Goal: Contribute content: Contribute content

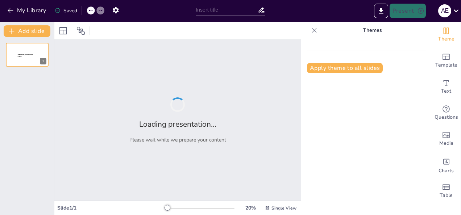
type input "Inteligencia y Sociabilidad de los Delfines: Un Análisis Profundo"
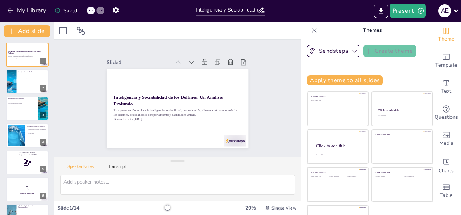
checkbox input "true"
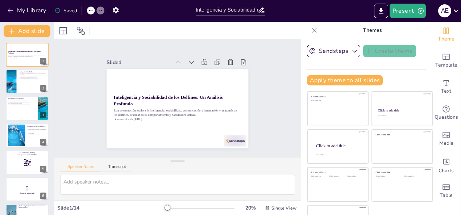
checkbox input "true"
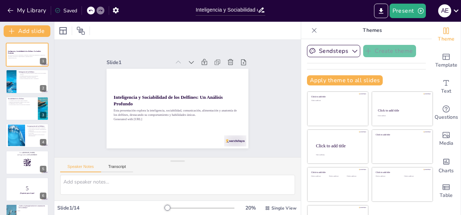
checkbox input "true"
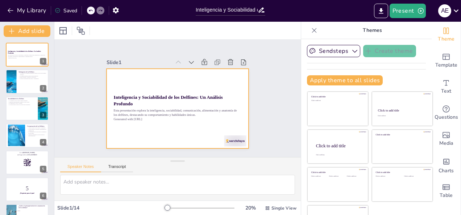
checkbox input "true"
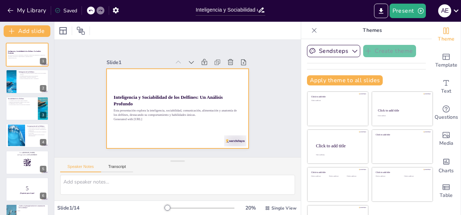
checkbox input "true"
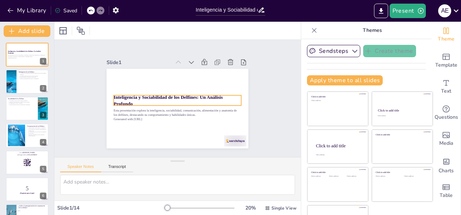
checkbox input "true"
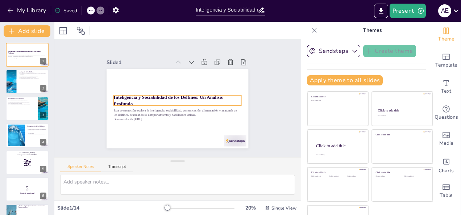
checkbox input "true"
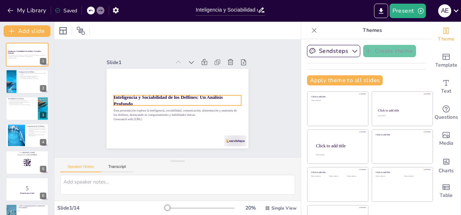
checkbox input "true"
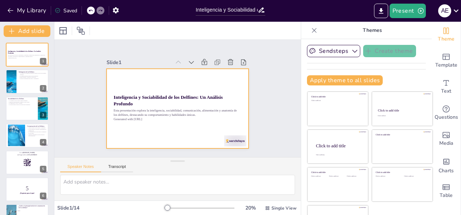
checkbox input "true"
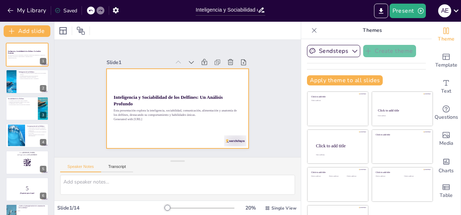
checkbox input "true"
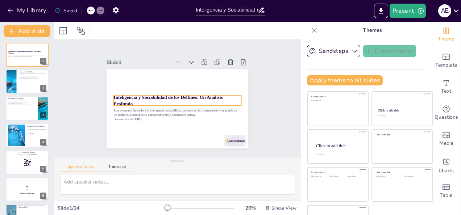
checkbox input "true"
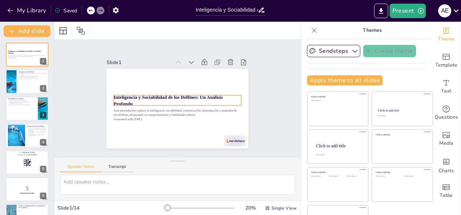
checkbox input "true"
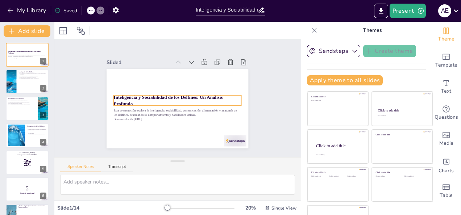
checkbox input "true"
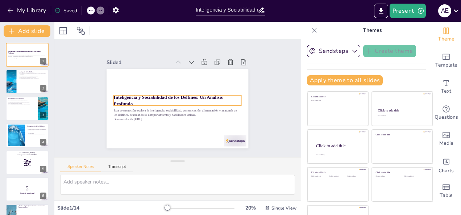
checkbox input "true"
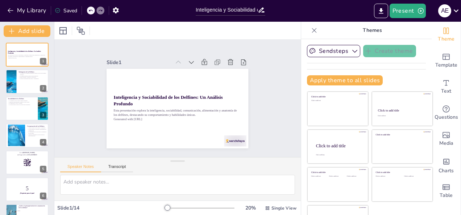
checkbox input "true"
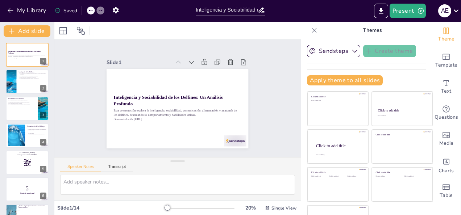
checkbox input "true"
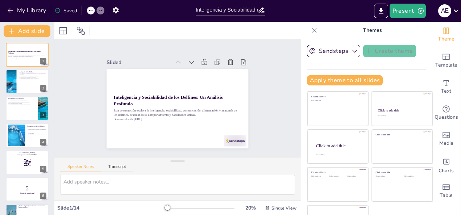
checkbox input "true"
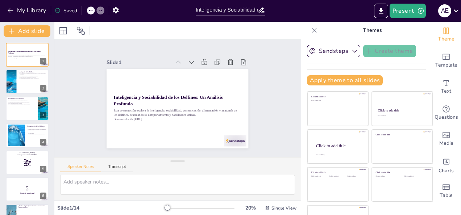
checkbox input "true"
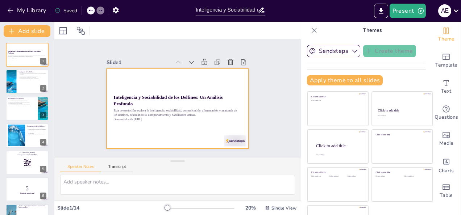
checkbox input "true"
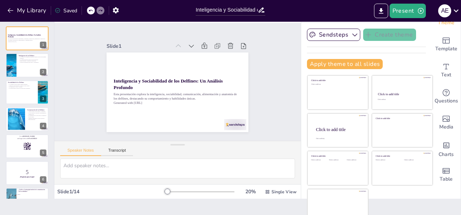
scroll to position [23, 0]
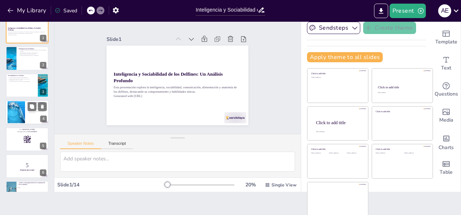
checkbox input "true"
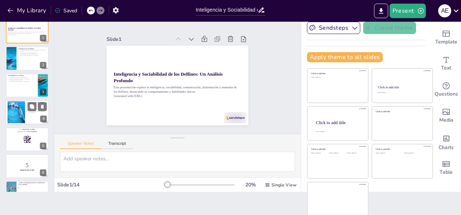
checkbox input "true"
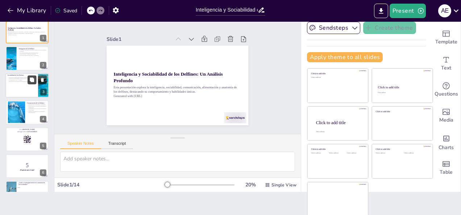
checkbox input "true"
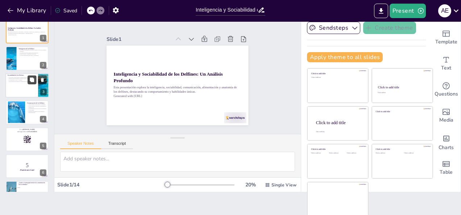
checkbox input "true"
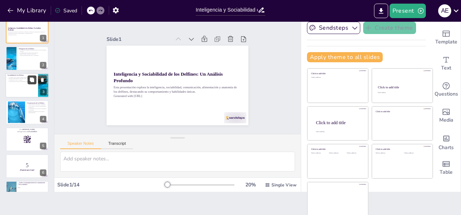
checkbox input "true"
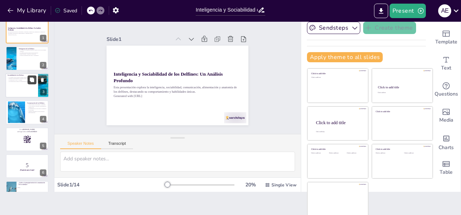
click at [28, 82] on button at bounding box center [32, 79] width 9 height 9
type textarea "La vida en manadas es fundamental para los delfines, ya que les proporciona un …"
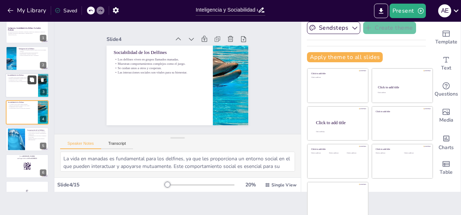
checkbox input "true"
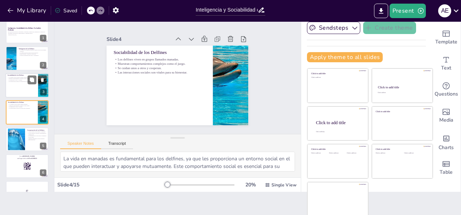
checkbox input "true"
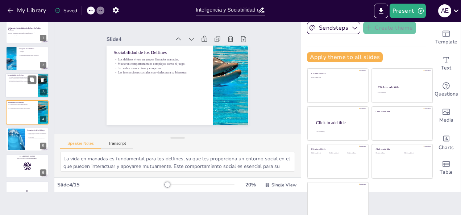
scroll to position [9, 0]
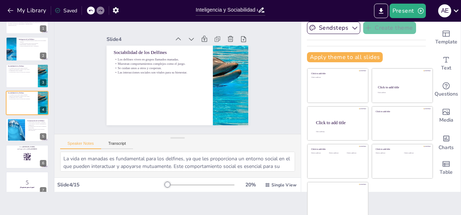
checkbox input "true"
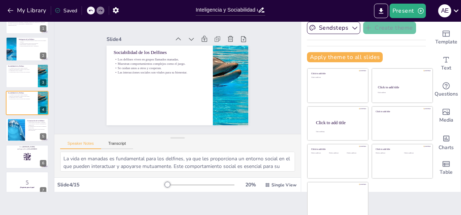
checkbox input "true"
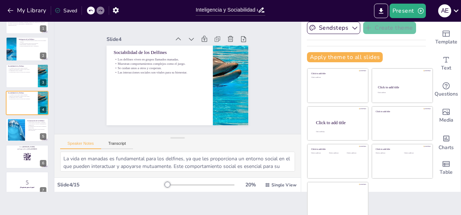
checkbox input "true"
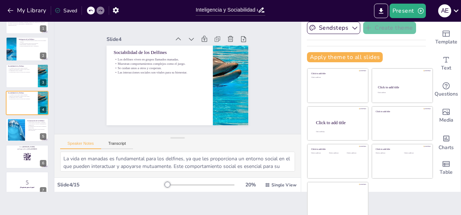
checkbox input "true"
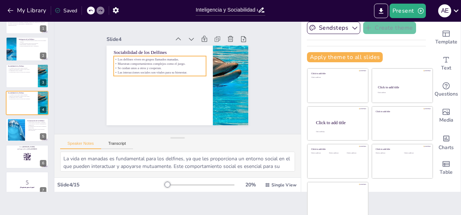
scroll to position [7, 0]
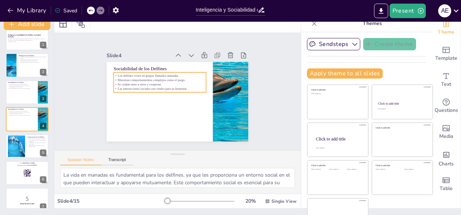
checkbox input "true"
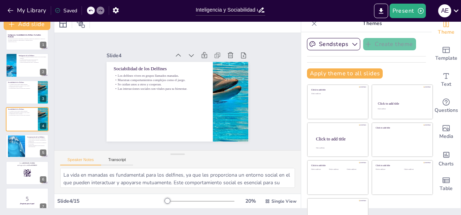
scroll to position [0, 0]
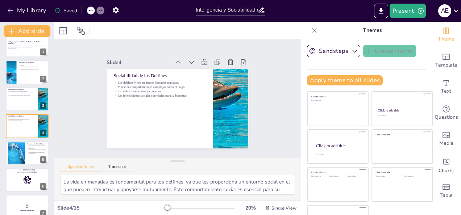
checkbox input "true"
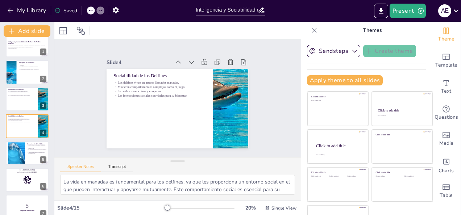
checkbox input "true"
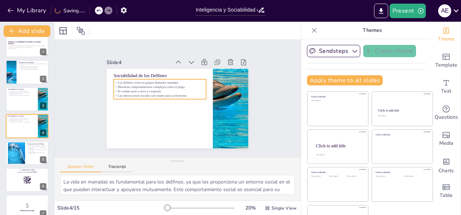
checkbox input "true"
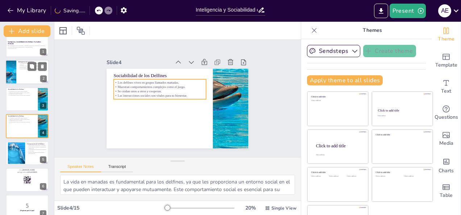
checkbox input "true"
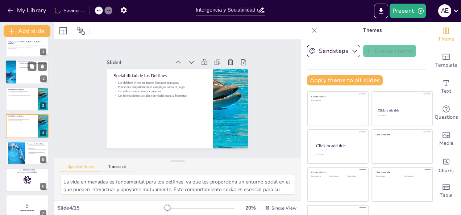
checkbox input "true"
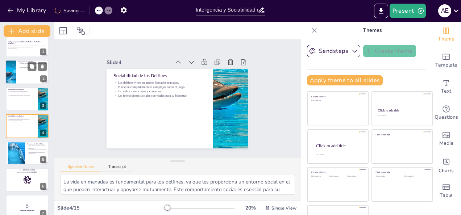
checkbox input "true"
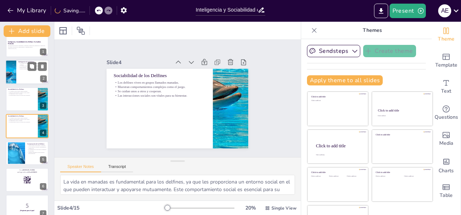
click at [24, 69] on p "Utilizan su inteligencia para cazar y comunicarse." at bounding box center [32, 68] width 28 height 1
type textarea "Lo ipsumdolorsi am con adipisci el seddoeiusm te in utlaboree dolo magnaali eni…"
checkbox input "true"
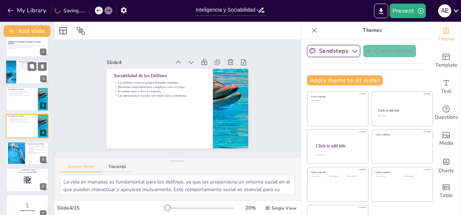
checkbox input "true"
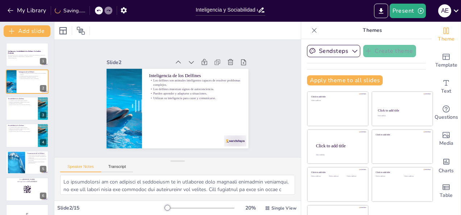
checkbox input "true"
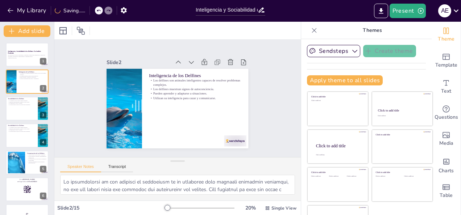
checkbox input "true"
click at [222, 72] on icon at bounding box center [226, 76] width 9 height 9
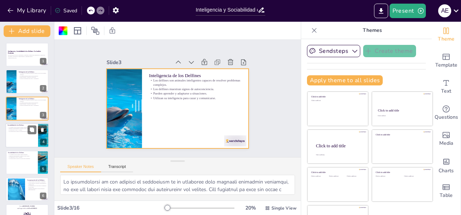
click at [33, 135] on div at bounding box center [26, 135] width 43 height 25
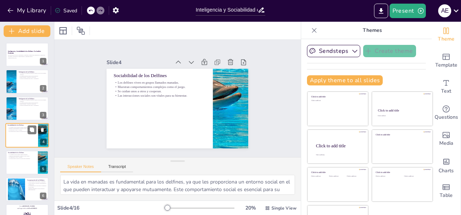
scroll to position [9, 0]
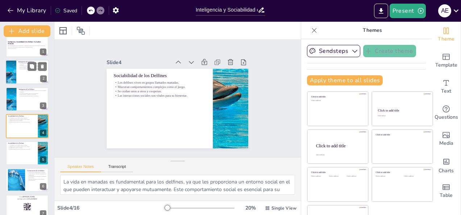
click at [13, 75] on div at bounding box center [11, 72] width 42 height 25
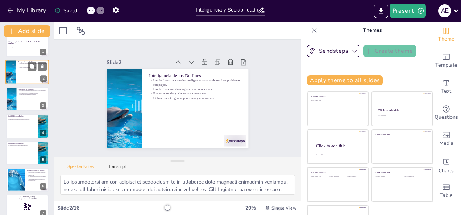
scroll to position [0, 0]
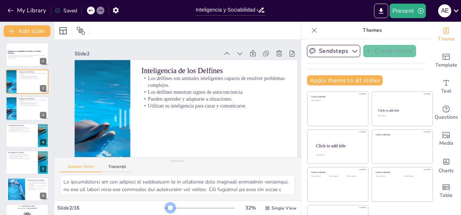
click at [167, 208] on div at bounding box center [170, 208] width 6 height 6
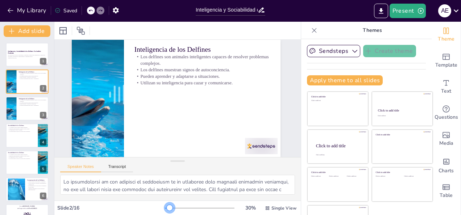
scroll to position [14, 0]
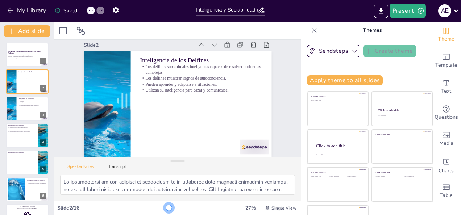
click at [166, 208] on div at bounding box center [169, 208] width 6 height 6
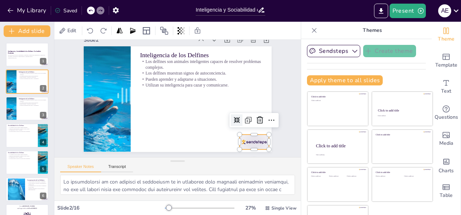
click at [246, 147] on div at bounding box center [243, 157] width 32 height 20
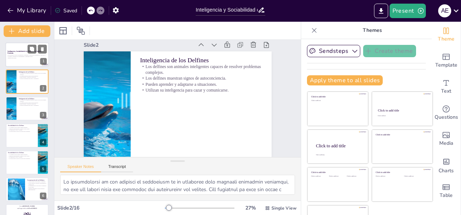
click at [19, 60] on div at bounding box center [26, 54] width 43 height 25
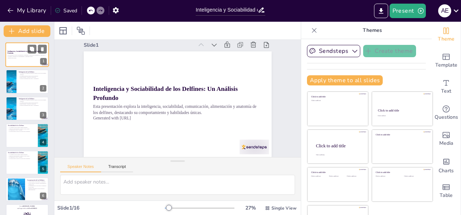
scroll to position [0, 0]
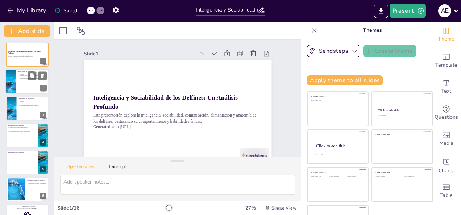
click at [35, 89] on div at bounding box center [26, 82] width 43 height 25
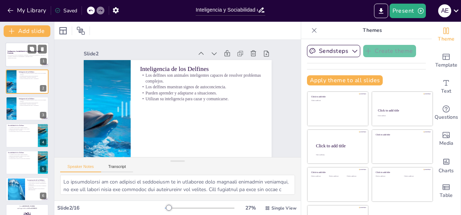
click at [27, 53] on p "Inteligencia y Sociabilidad de los Delfines: Un Análisis Profundo" at bounding box center [27, 52] width 39 height 4
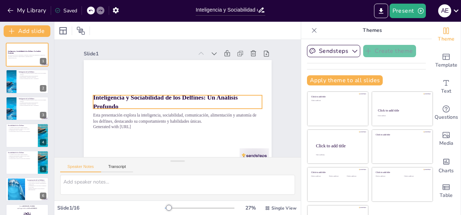
scroll to position [14, 0]
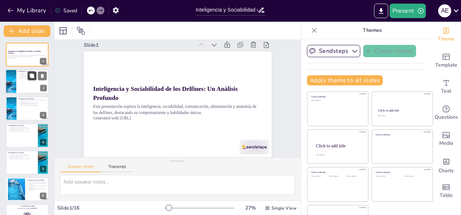
click at [35, 80] on button at bounding box center [32, 76] width 9 height 9
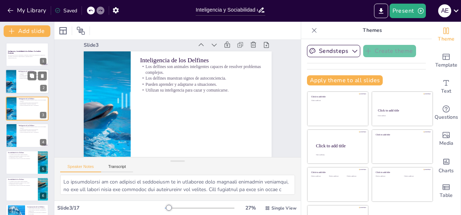
click at [25, 85] on div at bounding box center [26, 82] width 43 height 25
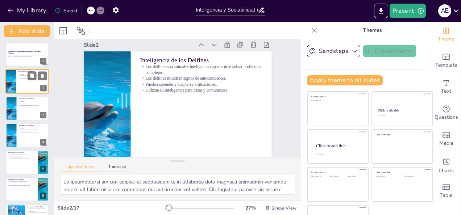
scroll to position [0, 0]
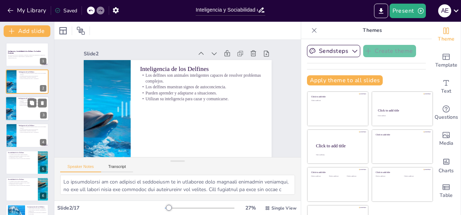
click at [27, 100] on p "Los delfines son animales inteligentes capaces de resolver problemas complejos." at bounding box center [32, 100] width 28 height 3
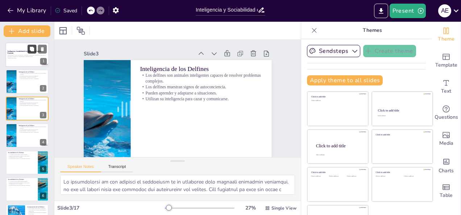
click at [28, 49] on button at bounding box center [32, 49] width 9 height 9
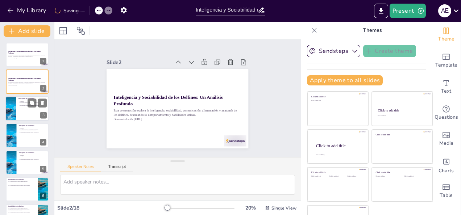
click at [23, 98] on p "Inteligencia de los Delfines" at bounding box center [32, 98] width 28 height 2
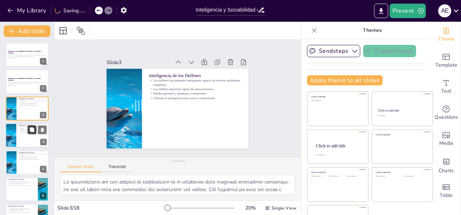
click at [32, 131] on icon at bounding box center [32, 129] width 4 height 4
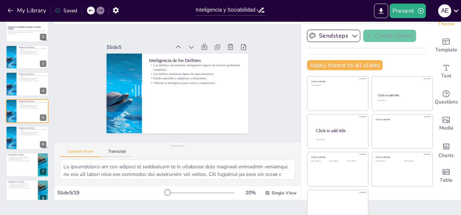
scroll to position [23, 0]
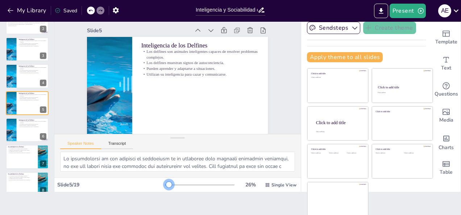
click at [166, 183] on div at bounding box center [169, 185] width 6 height 6
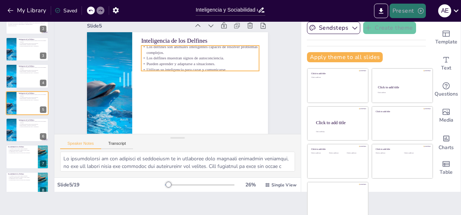
scroll to position [10, 0]
click at [401, 9] on button "Present" at bounding box center [407, 11] width 36 height 14
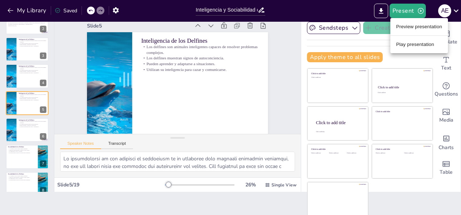
click at [413, 43] on li "Play presentation" at bounding box center [419, 45] width 58 height 12
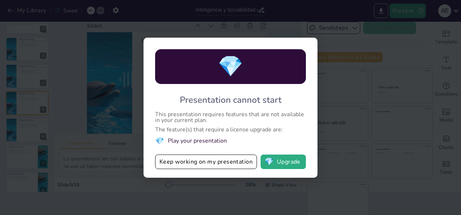
click at [318, 125] on div "💎 Presentation cannot start This presentation requires features that are not av…" at bounding box center [230, 107] width 461 height 215
click at [96, 115] on div "💎 Presentation cannot start This presentation requires features that are not av…" at bounding box center [230, 107] width 461 height 215
click at [448, 12] on div "💎 Presentation cannot start This presentation requires features that are not av…" at bounding box center [230, 107] width 461 height 215
click at [101, 19] on div "💎 Presentation cannot start This presentation requires features that are not av…" at bounding box center [230, 107] width 461 height 215
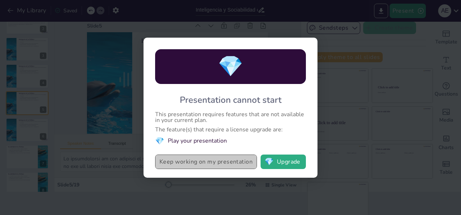
click at [205, 166] on button "Keep working on my presentation" at bounding box center [206, 162] width 102 height 14
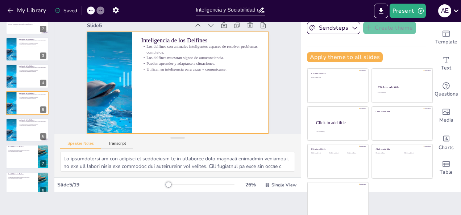
scroll to position [0, 0]
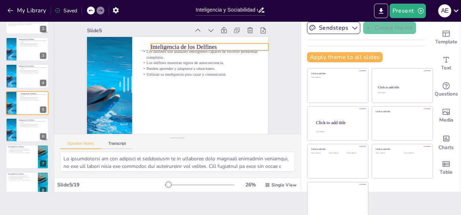
drag, startPoint x: 136, startPoint y: 44, endPoint x: 146, endPoint y: 45, distance: 9.5
click at [159, 45] on p "Inteligencia de los Delfines" at bounding box center [216, 58] width 114 height 44
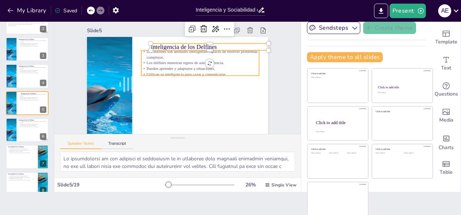
drag, startPoint x: 202, startPoint y: 75, endPoint x: 206, endPoint y: 72, distance: 4.4
click at [203, 75] on p "Utilizan su inteligencia para cazar y comunicarse." at bounding box center [200, 79] width 116 height 30
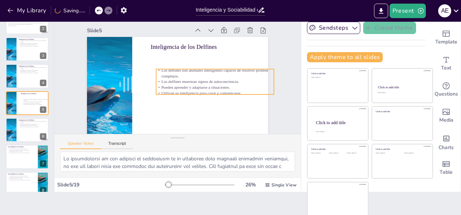
drag, startPoint x: 186, startPoint y: 59, endPoint x: 201, endPoint y: 78, distance: 24.1
click at [201, 78] on p "Los delfines son animales inteligentes capaces de resolver problemas complejos." at bounding box center [215, 78] width 118 height 24
click at [217, 82] on p "Los delfines muestran signos de autoconciencia." at bounding box center [209, 96] width 110 height 53
click at [219, 83] on p "Los delfines muestran signos de autoconciencia." at bounding box center [213, 86] width 117 height 18
click at [219, 83] on p "Los delfines muestran signos de autoconciencia." at bounding box center [213, 90] width 116 height 30
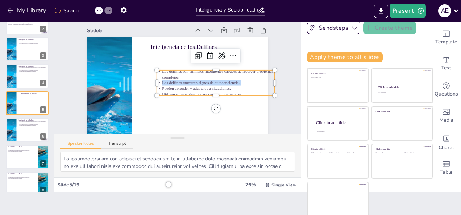
click at [219, 83] on p "Los delfines muestran signos de autoconciencia." at bounding box center [209, 97] width 110 height 53
click at [246, 91] on p "Pueden aprender y adaptarse a situaciones." at bounding box center [212, 96] width 116 height 30
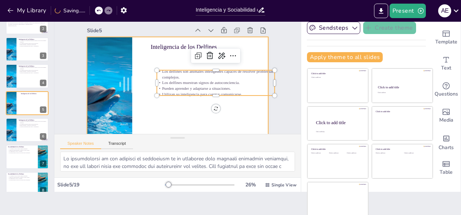
click at [174, 45] on p "Inteligencia de los Delfines" at bounding box center [220, 75] width 93 height 85
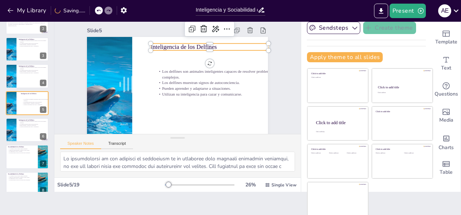
click at [159, 45] on p "Inteligencia de los Delfines" at bounding box center [216, 58] width 114 height 44
click at [200, 30] on icon at bounding box center [205, 35] width 11 height 11
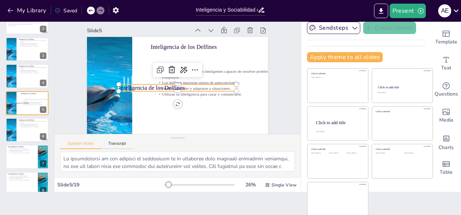
click at [173, 85] on p "Inteligencia de los Delfines" at bounding box center [173, 87] width 114 height 44
drag, startPoint x: 173, startPoint y: 85, endPoint x: 169, endPoint y: 91, distance: 6.4
click at [169, 91] on p "Inteligencia de los Delfines" at bounding box center [176, 88] width 118 height 21
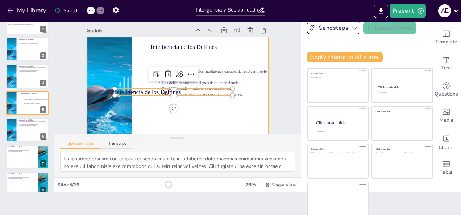
drag, startPoint x: 169, startPoint y: 91, endPoint x: 189, endPoint y: 65, distance: 32.0
click at [188, 65] on div "Inteligencia de los Delfines Los delfines son animales inteligentes capaces de …" at bounding box center [171, 86] width 208 height 179
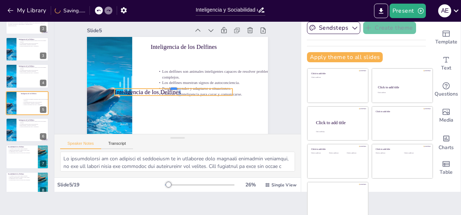
click at [198, 87] on div at bounding box center [167, 78] width 74 height 99
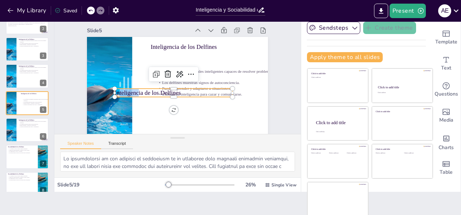
click at [122, 99] on div "Inteligencia de los Delfines Los delfines son animales inteligentes capaces de …" at bounding box center [172, 87] width 206 height 167
click at [208, 89] on p "Inteligencia de los Delfines" at bounding box center [166, 89] width 111 height 55
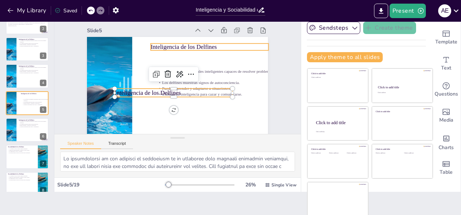
click at [190, 46] on p "Inteligencia de los Delfines" at bounding box center [218, 62] width 111 height 55
click at [199, 46] on p "Inteligencia de los Delfines" at bounding box center [209, 104] width 21 height 118
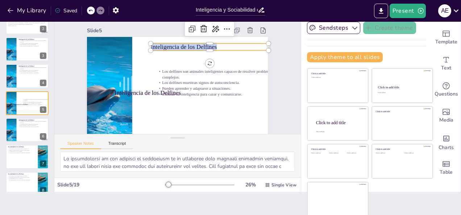
click at [190, 46] on p "Inteligencia de los Delfines" at bounding box center [216, 58] width 114 height 44
copy p "Inteligencia de los Delfines"
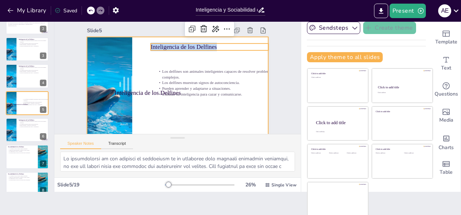
click at [239, 119] on div at bounding box center [172, 87] width 206 height 166
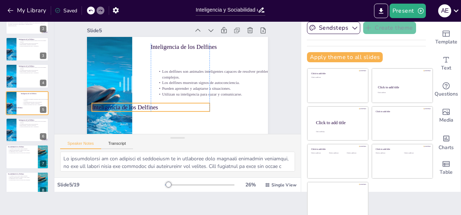
drag, startPoint x: 177, startPoint y: 91, endPoint x: 154, endPoint y: 105, distance: 27.6
click at [154, 105] on p "Inteligencia de los Delfines" at bounding box center [142, 97] width 114 height 45
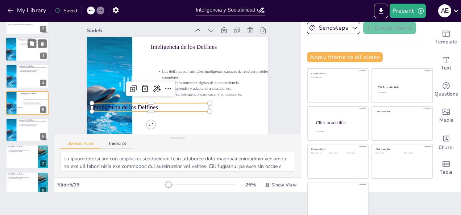
click at [25, 49] on div at bounding box center [26, 49] width 43 height 25
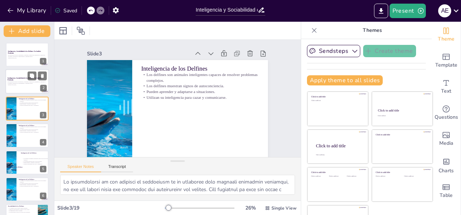
click at [22, 76] on div at bounding box center [26, 82] width 43 height 25
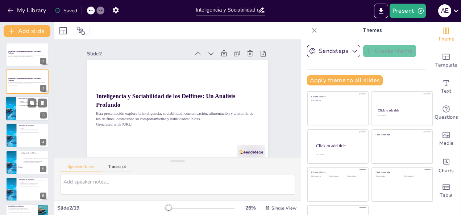
click at [26, 107] on div at bounding box center [26, 108] width 43 height 25
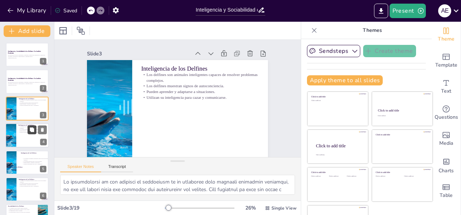
click at [33, 133] on button at bounding box center [32, 130] width 9 height 9
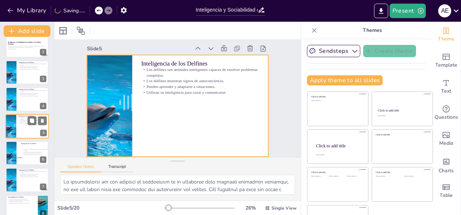
scroll to position [72, 0]
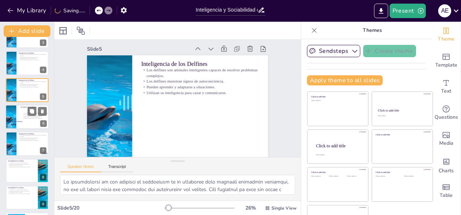
click at [26, 117] on p "Pueden aprender y adaptarse a situaciones." at bounding box center [36, 117] width 28 height 1
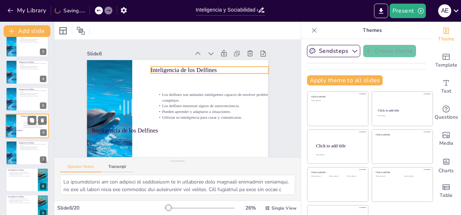
scroll to position [100, 0]
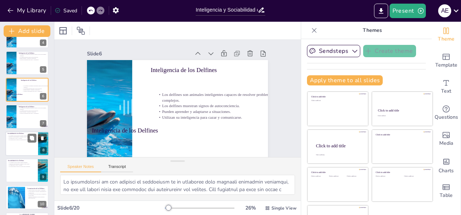
click at [25, 143] on div at bounding box center [26, 143] width 43 height 25
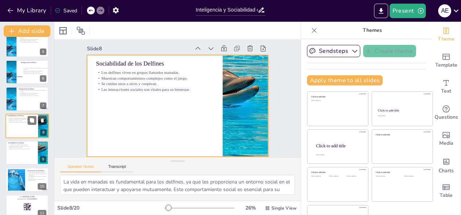
scroll to position [10, 0]
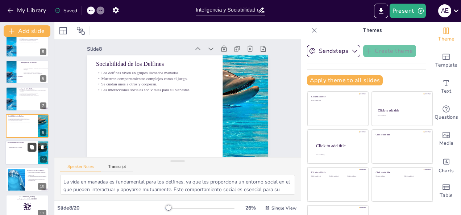
click at [29, 151] on button at bounding box center [32, 147] width 9 height 9
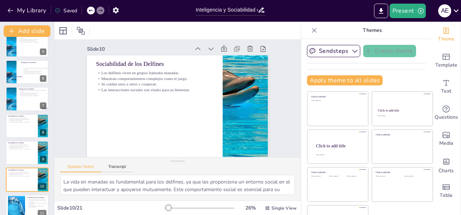
scroll to position [171, 0]
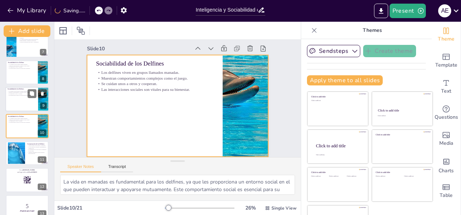
click at [23, 96] on p "Las interacciones sociales son vitales para su bienestar." at bounding box center [22, 95] width 28 height 1
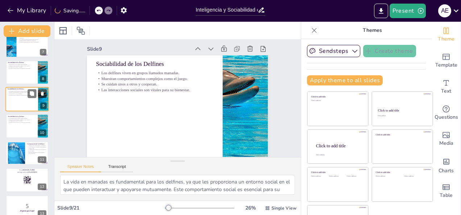
scroll to position [0, 0]
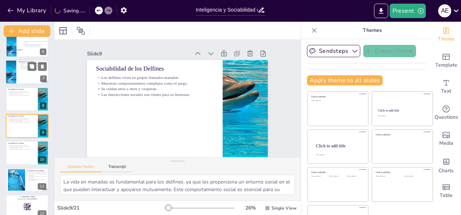
click at [21, 71] on div at bounding box center [26, 72] width 43 height 25
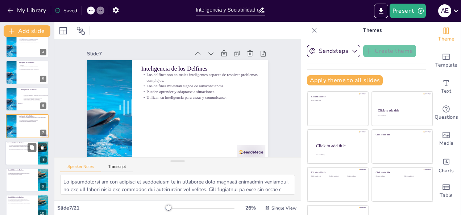
click at [32, 155] on div at bounding box center [26, 153] width 43 height 25
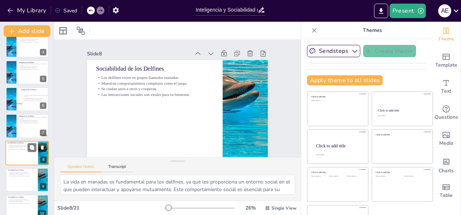
scroll to position [117, 0]
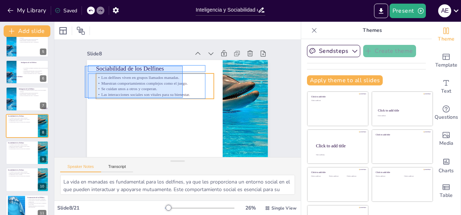
drag, startPoint x: 85, startPoint y: 66, endPoint x: 183, endPoint y: 98, distance: 102.9
click at [183, 98] on div "Sociabilidad de los Delfines Los delfines viven en grupos llamados manadas. Mue…" at bounding box center [208, 76] width 106 height 146
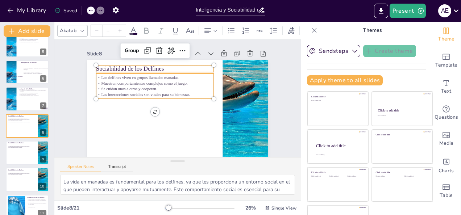
drag, startPoint x: 183, startPoint y: 93, endPoint x: 179, endPoint y: 93, distance: 4.0
click at [183, 93] on p "Las interacciones sociales son vitales para su bienestar." at bounding box center [188, 77] width 42 height 113
click at [179, 93] on p "Las interacciones sociales son vitales para su bienestar." at bounding box center [163, 80] width 91 height 83
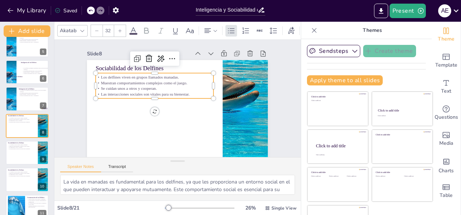
click at [179, 93] on p "Las interacciones sociales son vitales para su bienestar." at bounding box center [156, 90] width 116 height 30
drag, startPoint x: 179, startPoint y: 93, endPoint x: 175, endPoint y: 93, distance: 4.0
click at [178, 93] on p "Las interacciones sociales son vitales para su bienestar." at bounding box center [156, 88] width 113 height 42
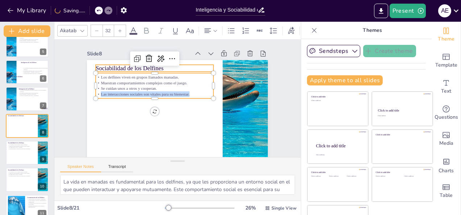
click at [187, 69] on p "Sociabilidad de los Delfines" at bounding box center [214, 89] width 55 height 111
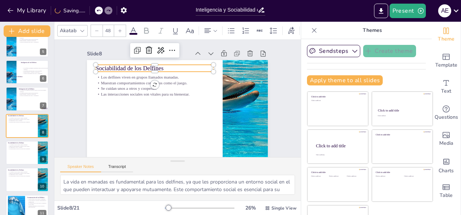
click at [103, 69] on p "Sociabilidad de los Delfines" at bounding box center [161, 64] width 117 height 33
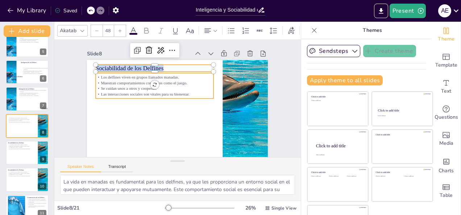
click at [143, 92] on p "Las interacciones sociales son vitales para su bienestar." at bounding box center [160, 83] width 105 height 64
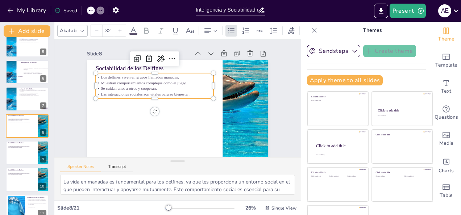
click at [143, 92] on p "Las interacciones sociales son vitales para su bienestar." at bounding box center [156, 90] width 116 height 30
click at [143, 92] on p "Las interacciones sociales son vitales para su bienestar." at bounding box center [156, 88] width 113 height 42
click at [101, 76] on p "Los delfines viven en grupos llamados manadas." at bounding box center [159, 73] width 116 height 30
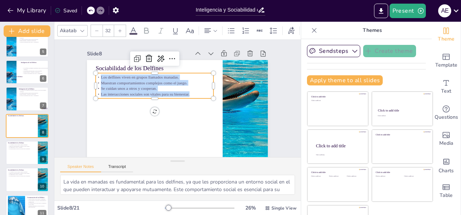
drag, startPoint x: 93, startPoint y: 76, endPoint x: 190, endPoint y: 98, distance: 99.0
click at [190, 98] on div "Los delfines viven en grupos llamados manadas. Muestran comportamientos complej…" at bounding box center [160, 79] width 120 height 60
copy div "Los delfines viven en grupos llamados manadas. Muestran comportamientos complej…"
click at [20, 151] on div at bounding box center [26, 153] width 43 height 25
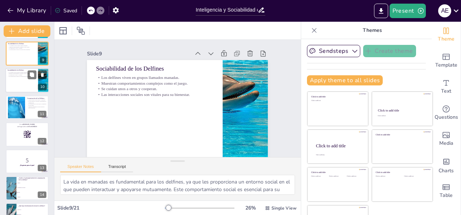
click at [18, 86] on div at bounding box center [26, 80] width 43 height 25
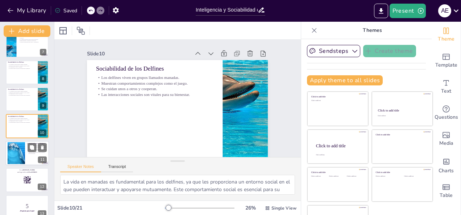
click at [27, 151] on div at bounding box center [26, 153] width 43 height 25
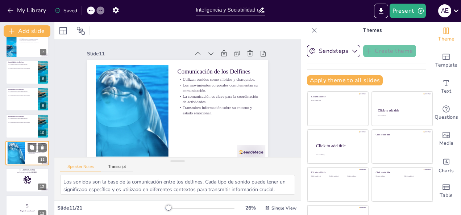
scroll to position [198, 0]
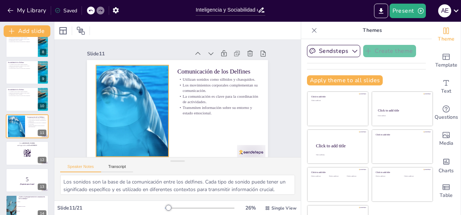
click at [141, 97] on div at bounding box center [130, 101] width 189 height 126
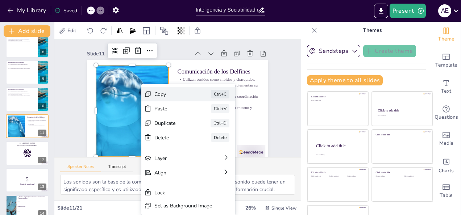
click at [190, 141] on div "Copy" at bounding box center [208, 151] width 36 height 21
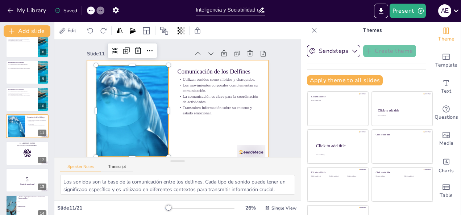
click at [178, 143] on div at bounding box center [174, 110] width 204 height 152
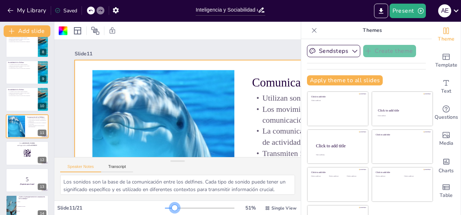
drag, startPoint x: 158, startPoint y: 208, endPoint x: 164, endPoint y: 208, distance: 6.2
click at [172, 208] on div at bounding box center [175, 208] width 6 height 6
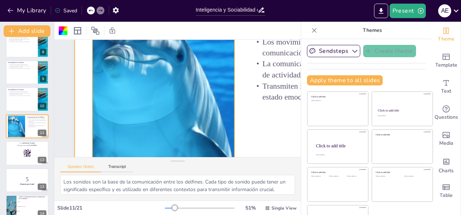
scroll to position [72, 0]
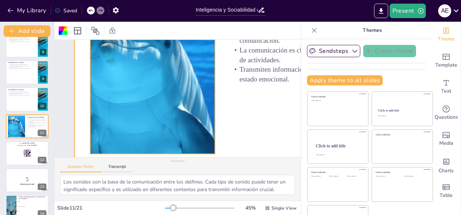
click at [192, 93] on div at bounding box center [161, 68] width 334 height 243
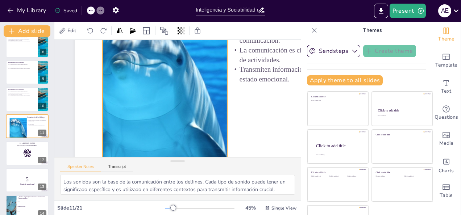
click at [203, 104] on div at bounding box center [167, 88] width 334 height 243
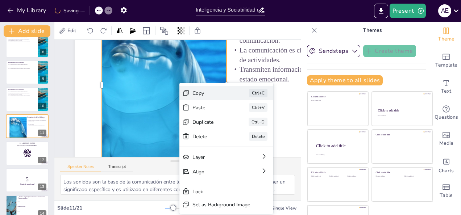
click at [225, 155] on div "Copy" at bounding box center [243, 165] width 36 height 21
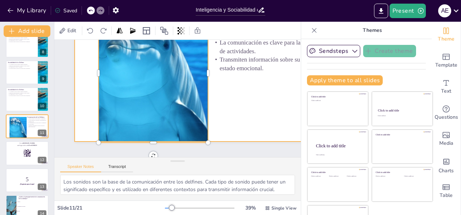
scroll to position [72, 0]
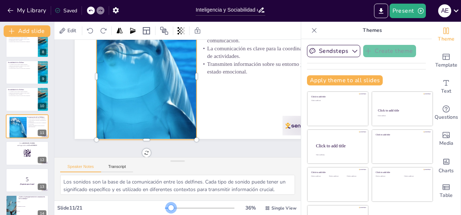
click at [168, 207] on div at bounding box center [171, 208] width 6 height 6
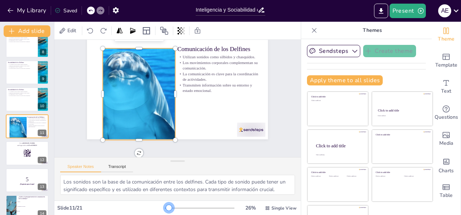
scroll to position [17, 0]
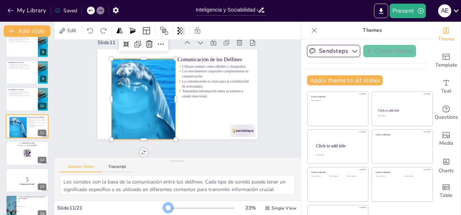
click at [165, 206] on div at bounding box center [168, 208] width 6 height 6
click at [75, 93] on div "Slide 1 Inteligencia y Sociabilidad de los Delfines: Un Análisis Profundo Esta …" at bounding box center [185, 86] width 227 height 207
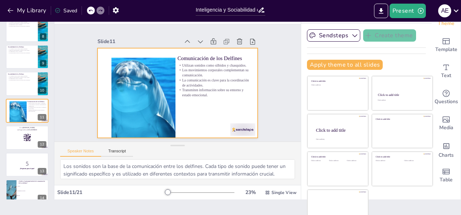
scroll to position [23, 0]
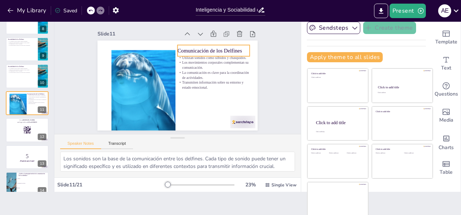
click at [186, 49] on p "Comunicación de los Delfines" at bounding box center [220, 67] width 69 height 36
click at [180, 47] on p "Comunicación de los Delfines" at bounding box center [216, 54] width 72 height 15
click at [182, 47] on p "Comunicación de los Delfines" at bounding box center [218, 58] width 72 height 22
click at [184, 48] on p "Comunicación de los Delfines" at bounding box center [219, 62] width 71 height 29
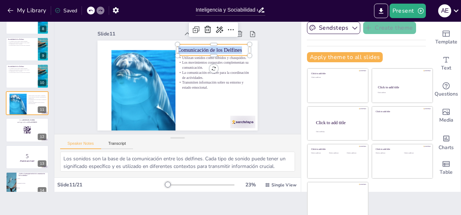
click at [182, 47] on p "Comunicación de los Delfines" at bounding box center [218, 58] width 72 height 22
copy p "Comunicación de los Delfines"
click at [180, 60] on p "Los movimientos corporales complementan su comunicación." at bounding box center [215, 72] width 72 height 25
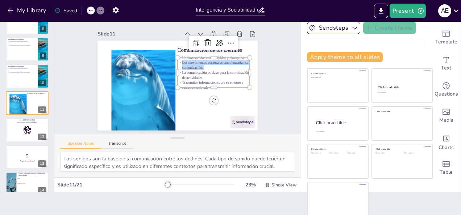
click at [180, 60] on p "Los movimientos corporales complementan su comunicación." at bounding box center [214, 68] width 73 height 17
click at [179, 54] on div at bounding box center [215, 58] width 72 height 13
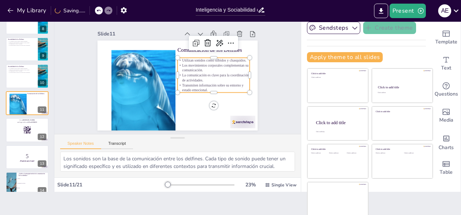
click at [179, 58] on p "Utilizan sonidos como silbidos y chasquidos." at bounding box center [215, 64] width 72 height 12
click at [181, 59] on p "Utilizan sonidos como silbidos y chasquidos." at bounding box center [216, 72] width 70 height 27
click at [180, 58] on p "Utilizan sonidos como silbidos y chasquidos." at bounding box center [215, 68] width 71 height 20
click at [188, 65] on p "Utilizan sonidos como silbidos y chasquidos." at bounding box center [211, 95] width 46 height 61
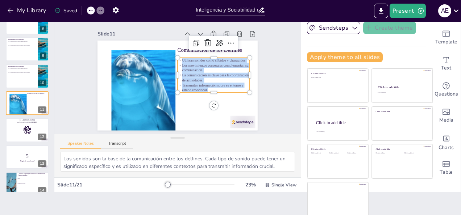
drag, startPoint x: 174, startPoint y: 57, endPoint x: 215, endPoint y: 87, distance: 50.5
click at [215, 87] on div "Utilizan sonidos como silbidos y chasquidos. Los movimientos corporales complem…" at bounding box center [206, 96] width 79 height 71
copy div "Utilizan sonidos como silbidos y chasquidos. Los movimientos corporales complem…"
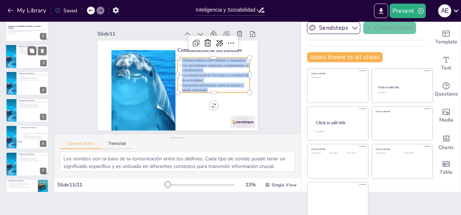
scroll to position [17, 0]
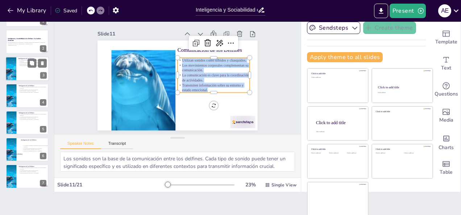
click at [26, 79] on div at bounding box center [26, 69] width 43 height 25
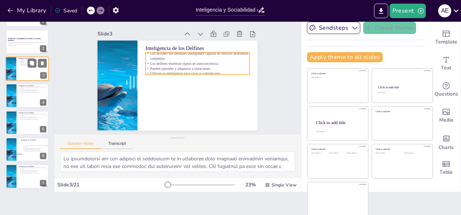
scroll to position [0, 0]
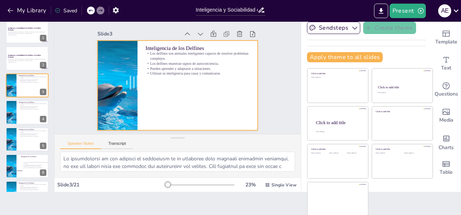
click at [137, 41] on div at bounding box center [171, 83] width 182 height 167
click at [158, 46] on p "Inteligencia de los Delfines" at bounding box center [207, 58] width 98 height 49
click at [166, 46] on p "Inteligencia de los Delfines" at bounding box center [210, 65] width 88 height 67
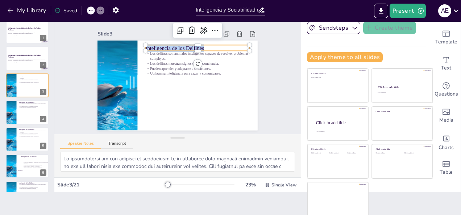
click at [154, 46] on p "Inteligencia de los Delfines" at bounding box center [204, 55] width 101 height 39
click at [162, 46] on p "Inteligencia de los Delfines" at bounding box center [209, 62] width 94 height 58
copy p "Inteligencia de los Delfines"
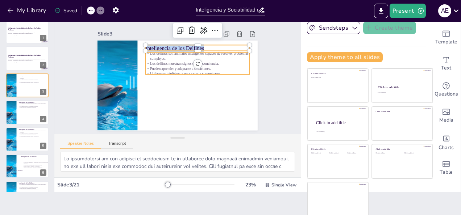
click at [151, 53] on p "Los delfines son animales inteligentes capaces de resolver problemas complejos." at bounding box center [202, 63] width 102 height 42
click at [157, 53] on p "Los delfines son animales inteligentes capaces de resolver problemas complejos." at bounding box center [204, 68] width 95 height 60
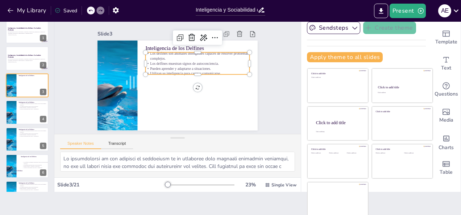
click at [149, 53] on p "Los delfines son animales inteligentes capaces de resolver problemas complejos." at bounding box center [201, 61] width 104 height 32
click at [154, 53] on p "Los delfines son animales inteligentes capaces de resolver problemas complejos." at bounding box center [203, 65] width 99 height 51
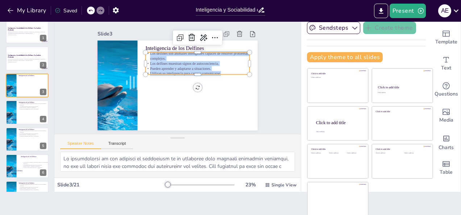
drag, startPoint x: 143, startPoint y: 51, endPoint x: 213, endPoint y: 69, distance: 72.5
click at [213, 69] on div "Los delfines son animales inteligentes capaces de resolver problemas complejos.…" at bounding box center [199, 68] width 107 height 46
copy div "Los delfines son animales inteligentes capaces de resolver problemas complejos.…"
click at [28, 145] on div at bounding box center [26, 139] width 43 height 25
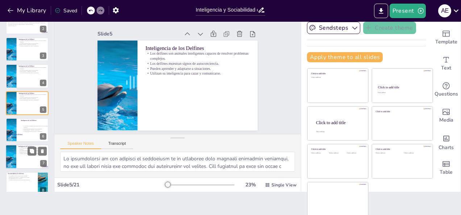
click at [28, 163] on div at bounding box center [26, 157] width 43 height 25
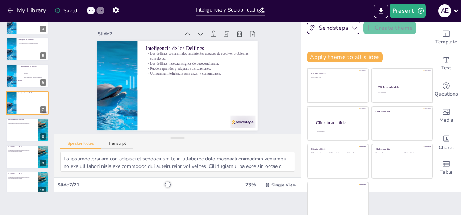
scroll to position [126, 0]
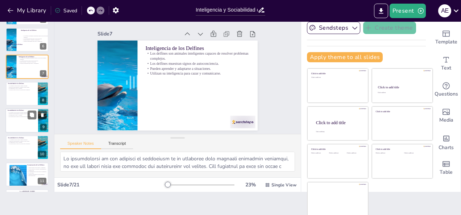
click at [16, 113] on p "Muestran comportamientos complejos como el juego." at bounding box center [22, 113] width 28 height 1
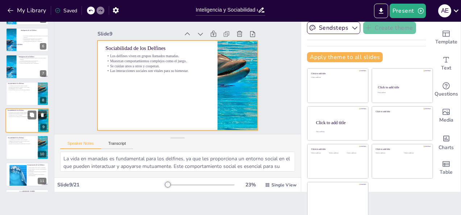
scroll to position [144, 0]
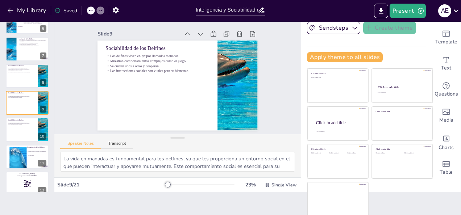
click at [261, 88] on div "Slide 1 Inteligencia y Sociabilidad de los Delfines: Un Análisis Profundo Esta …" at bounding box center [177, 75] width 211 height 131
click at [121, 45] on p "Sociabilidad de los Delfines" at bounding box center [170, 42] width 98 height 49
click at [133, 45] on p "Sociabilidad de los Delfines" at bounding box center [177, 41] width 88 height 67
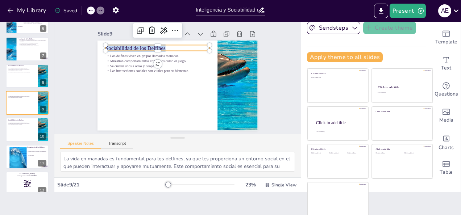
click at [127, 45] on p "Sociabilidad de los Delfines" at bounding box center [174, 41] width 94 height 58
copy p "Sociabilidad de los Delfines"
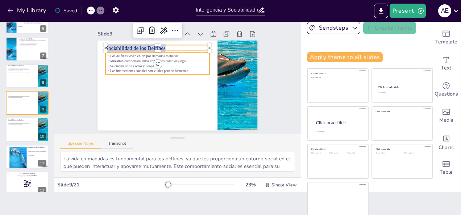
click at [120, 56] on p "Muestran comportamientos complejos como el juego." at bounding box center [165, 54] width 97 height 47
click at [120, 56] on p "Muestran comportamientos complejos como el juego." at bounding box center [163, 55] width 100 height 37
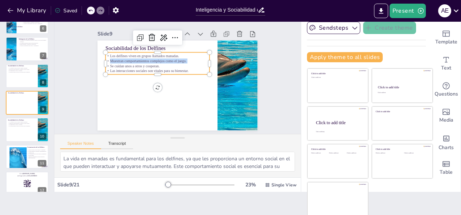
click at [120, 56] on p "Muestran comportamientos complejos como el juego." at bounding box center [160, 57] width 103 height 26
click at [120, 56] on p "Muestran comportamientos complejos como el juego." at bounding box center [163, 55] width 100 height 37
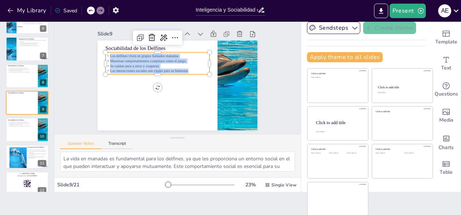
drag, startPoint x: 101, startPoint y: 53, endPoint x: 183, endPoint y: 68, distance: 82.6
click at [183, 68] on div "Los delfines viven en grupos llamados manadas. Muestran comportamientos complej…" at bounding box center [157, 64] width 104 height 20
copy div "Los delfines viven en grupos llamados manadas. Muestran comportamientos complej…"
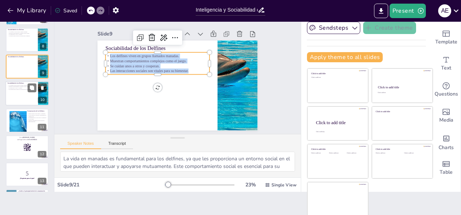
click at [21, 95] on div at bounding box center [26, 93] width 43 height 25
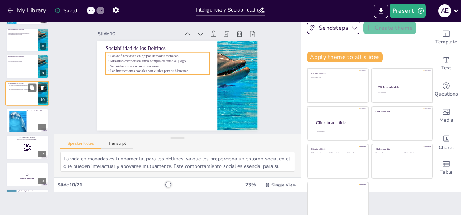
scroll to position [171, 0]
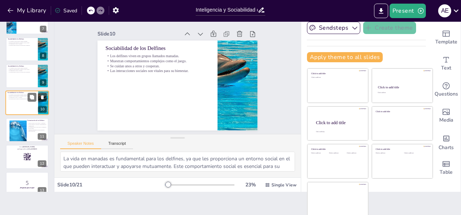
click at [23, 114] on div "Sociabilidad de los Delfines Los delfines viven en grupos llamados manadas. Mue…" at bounding box center [26, 103] width 43 height 25
click at [20, 81] on div at bounding box center [26, 76] width 43 height 25
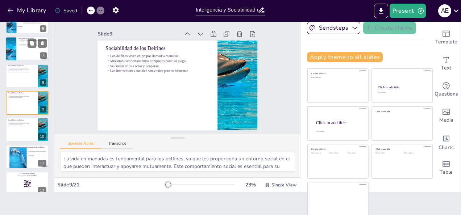
click at [25, 53] on div at bounding box center [26, 49] width 43 height 25
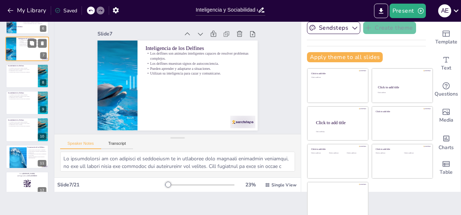
scroll to position [90, 0]
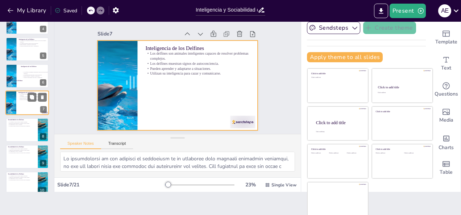
click at [21, 111] on div at bounding box center [26, 103] width 43 height 25
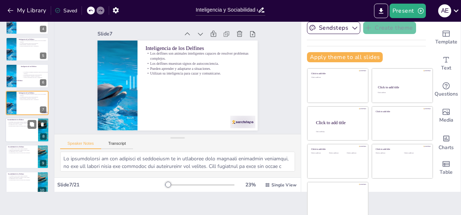
click at [27, 127] on div at bounding box center [26, 130] width 43 height 25
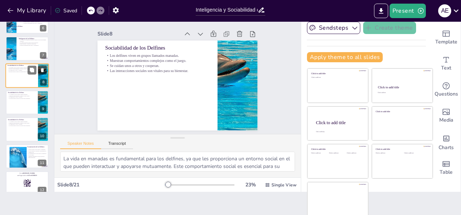
scroll to position [154, 0]
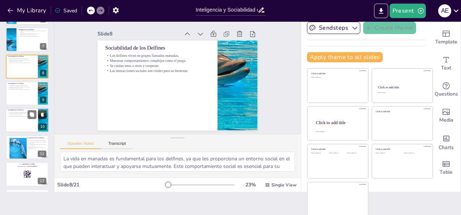
click at [23, 122] on div at bounding box center [26, 120] width 43 height 25
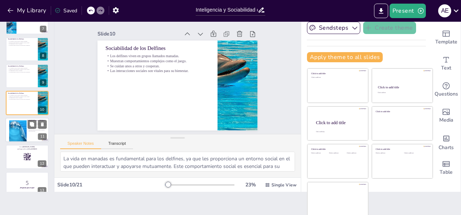
click at [25, 138] on div at bounding box center [18, 131] width 42 height 22
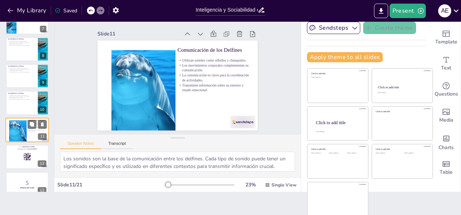
scroll to position [198, 0]
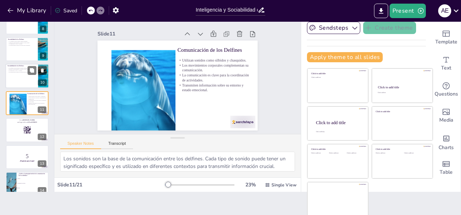
click at [21, 82] on div at bounding box center [26, 76] width 43 height 25
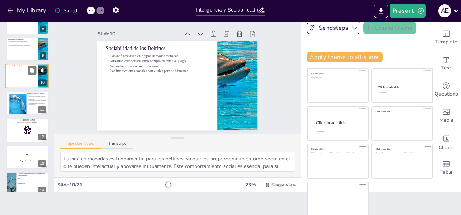
scroll to position [171, 0]
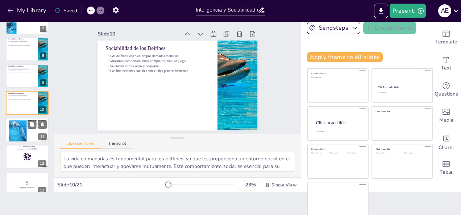
click at [28, 120] on p "Comunicación de los Delfines" at bounding box center [37, 120] width 20 height 2
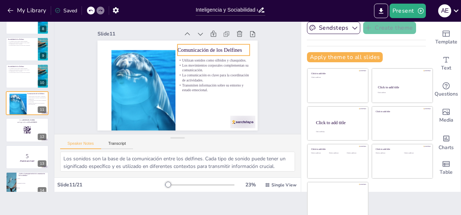
click at [184, 48] on p "Comunicación de los Delfines" at bounding box center [219, 62] width 71 height 29
click at [182, 48] on p "Comunicación de los Delfines" at bounding box center [218, 58] width 72 height 22
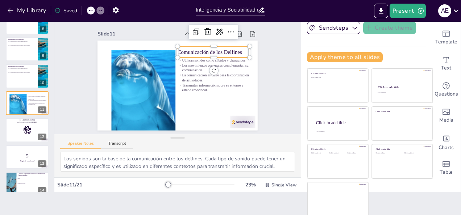
click at [184, 50] on p "Comunicación de los Delfines" at bounding box center [219, 64] width 71 height 29
click at [181, 49] on p "Comunicación de los Delfines" at bounding box center [217, 60] width 72 height 22
click at [184, 50] on p "Comunicación de los Delfines" at bounding box center [219, 64] width 71 height 29
copy p "Comunicación de los Delfines"
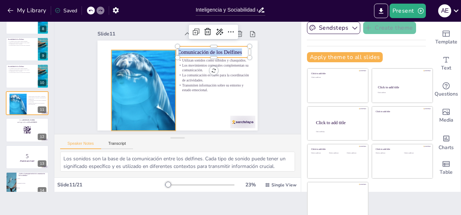
click at [180, 58] on div at bounding box center [216, 68] width 72 height 21
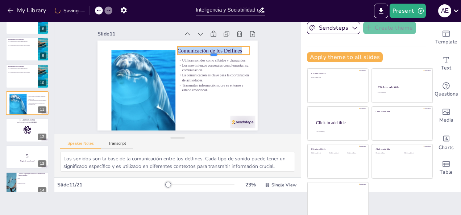
drag, startPoint x: 172, startPoint y: 58, endPoint x: 191, endPoint y: 50, distance: 19.6
click at [191, 50] on div "Utilizan sonidos como silbidos y chasquidos. Los movimientos corporales complem…" at bounding box center [174, 84] width 180 height 135
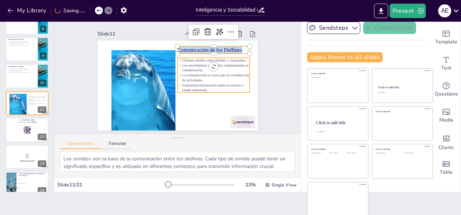
click at [179, 58] on p "Utilizan sonidos como silbidos y chasquidos." at bounding box center [215, 64] width 72 height 12
click at [181, 59] on p "Utilizan sonidos como silbidos y chasquidos." at bounding box center [216, 72] width 70 height 27
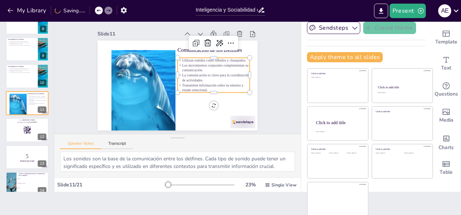
click at [181, 59] on p "Utilizan sonidos como silbidos y chasquidos." at bounding box center [216, 72] width 70 height 27
click at [179, 58] on p "Utilizan sonidos como silbidos y chasquidos." at bounding box center [215, 64] width 72 height 12
click at [181, 59] on p "Utilizan sonidos como silbidos y chasquidos." at bounding box center [216, 72] width 70 height 27
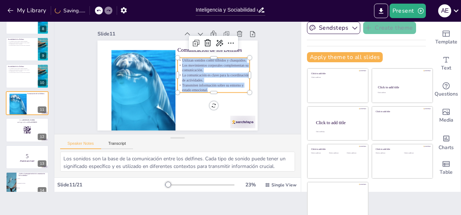
drag, startPoint x: 174, startPoint y: 57, endPoint x: 214, endPoint y: 87, distance: 50.0
click at [216, 88] on div "Utilizan sonidos como silbidos y chasquidos. Los movimientos corporales complem…" at bounding box center [213, 82] width 78 height 49
copy div "Utilizan sonidos como silbidos y chasquidos. Los movimientos corporales complem…"
click at [15, 127] on div at bounding box center [26, 130] width 43 height 25
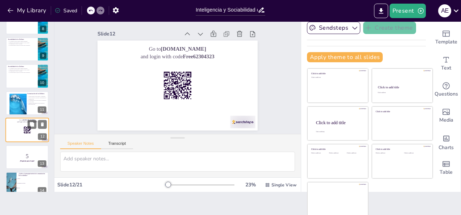
scroll to position [225, 0]
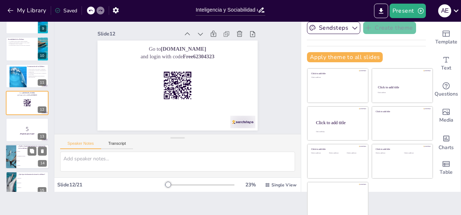
click at [21, 151] on span "Sonidos" at bounding box center [32, 151] width 31 height 1
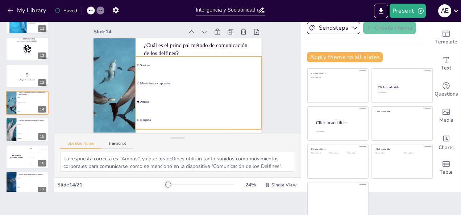
scroll to position [3, 0]
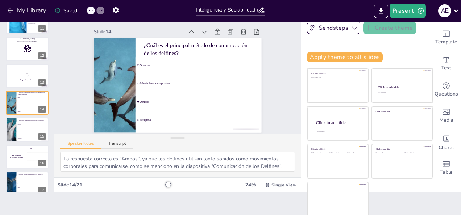
click at [273, 76] on div "Slide 1 Inteligencia y Sociabilidad de los Delfines: Un Análisis Profundo Esta …" at bounding box center [177, 75] width 236 height 215
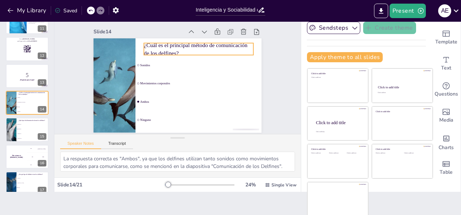
click at [170, 46] on p "¿Cuál es el principal método de comunicación de los delfines?" at bounding box center [205, 57] width 109 height 49
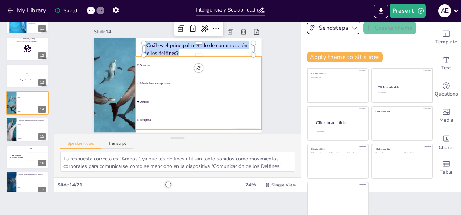
click at [151, 113] on ul "Sonidos Movimientos corporales Ambos Ninguno" at bounding box center [194, 96] width 138 height 97
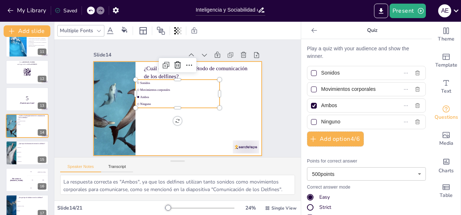
scroll to position [0, 0]
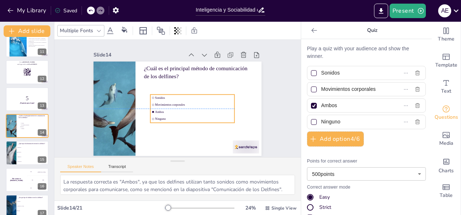
drag, startPoint x: 141, startPoint y: 84, endPoint x: 156, endPoint y: 99, distance: 21.3
click at [156, 99] on span "Movimientos corporales" at bounding box center [191, 110] width 75 height 28
click at [157, 92] on span "Sonidos" at bounding box center [193, 104] width 72 height 35
click at [156, 92] on span "Sonidos" at bounding box center [193, 103] width 75 height 28
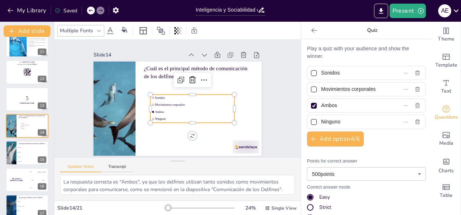
click at [159, 92] on span "Sonidos" at bounding box center [191, 107] width 65 height 49
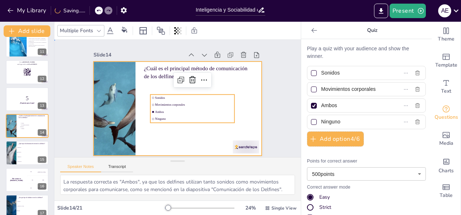
click at [203, 140] on div at bounding box center [171, 106] width 188 height 183
click at [203, 140] on div at bounding box center [174, 108] width 189 height 142
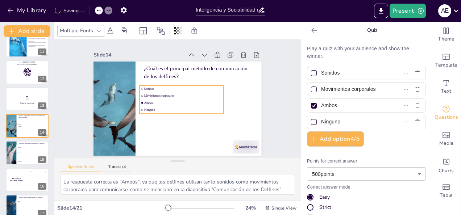
drag, startPoint x: 169, startPoint y: 108, endPoint x: 159, endPoint y: 100, distance: 13.1
click at [159, 100] on span "Ambos" at bounding box center [183, 103] width 78 height 12
click at [145, 80] on div at bounding box center [185, 85] width 81 height 32
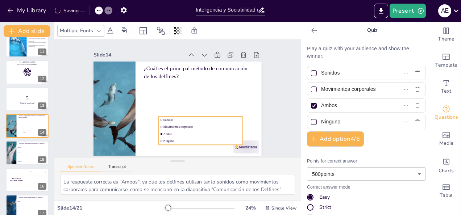
drag, startPoint x: 139, startPoint y: 82, endPoint x: 154, endPoint y: 62, distance: 24.9
click at [159, 112] on li "Sonidos" at bounding box center [146, 98] width 67 height 61
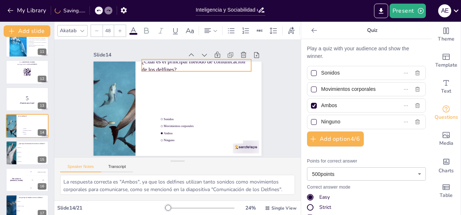
drag, startPoint x: 154, startPoint y: 62, endPoint x: 154, endPoint y: 66, distance: 4.4
click at [187, 69] on p "¿Cuál es el principal método de comunicación de los delfines?" at bounding box center [206, 124] width 38 height 110
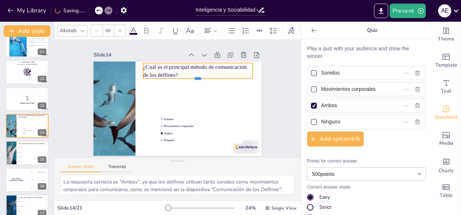
drag, startPoint x: 162, startPoint y: 69, endPoint x: 149, endPoint y: 70, distance: 13.8
click at [149, 70] on div "¿Cuál es el principal método de comunicación de los delfines? Sonidos Movimient…" at bounding box center [172, 108] width 193 height 166
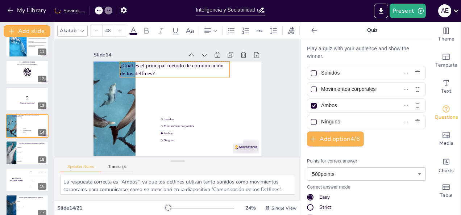
drag, startPoint x: 176, startPoint y: 71, endPoint x: 179, endPoint y: 86, distance: 14.8
click at [151, 69] on p "¿Cuál es el principal método de comunicación de los delfines?" at bounding box center [183, 70] width 109 height 49
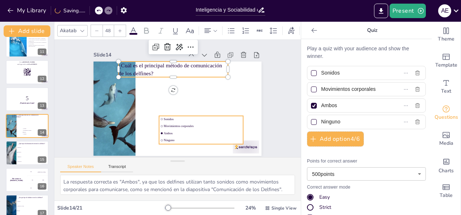
click at [162, 118] on ul "Sonidos Movimientos corporales Ambos Ninguno" at bounding box center [182, 137] width 87 height 67
click at [162, 118] on ul "Sonidos Movimientos corporales Ambos Ninguno" at bounding box center [190, 135] width 88 height 53
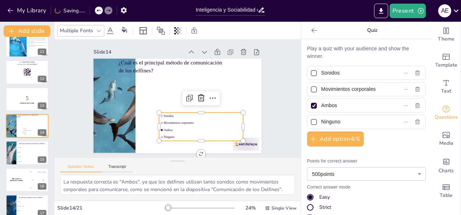
click at [162, 118] on ul "Sonidos Movimientos corporales Ambos Ninguno" at bounding box center [191, 132] width 88 height 53
click at [162, 118] on ul "Sonidos Movimientos corporales Ambos Ninguno" at bounding box center [187, 134] width 88 height 60
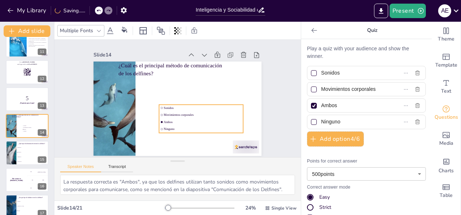
drag, startPoint x: 172, startPoint y: 127, endPoint x: 162, endPoint y: 102, distance: 26.7
click at [162, 103] on span "Sonidos" at bounding box center [200, 113] width 77 height 20
click at [186, 91] on icon at bounding box center [192, 97] width 12 height 12
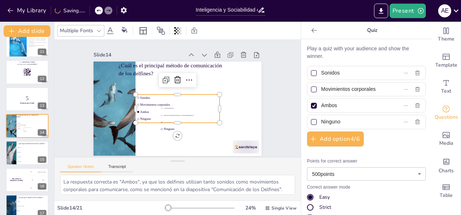
click at [176, 93] on span "Sonidos" at bounding box center [178, 100] width 4 height 78
click at [152, 93] on span "Sonidos" at bounding box center [179, 98] width 77 height 20
drag, startPoint x: 152, startPoint y: 93, endPoint x: 180, endPoint y: 104, distance: 30.6
click at [180, 104] on span "Sonidos" at bounding box center [179, 98] width 75 height 28
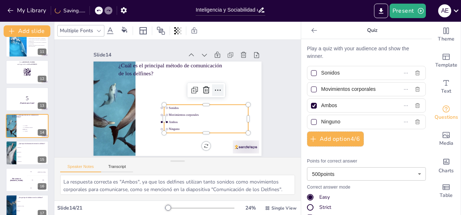
click at [214, 93] on icon at bounding box center [218, 98] width 10 height 10
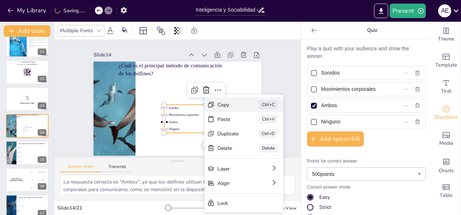
click at [259, 160] on div "Copy" at bounding box center [270, 165] width 22 height 11
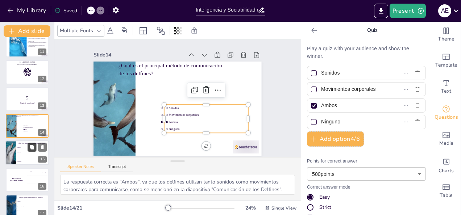
click at [30, 150] on button at bounding box center [32, 147] width 9 height 9
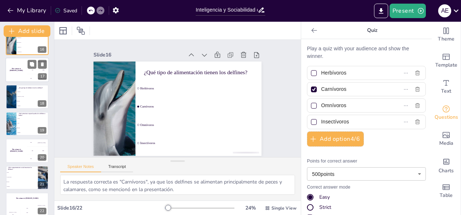
scroll to position [423, 0]
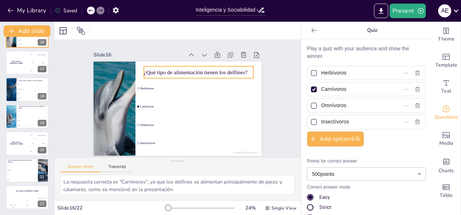
click at [172, 70] on p "¿Qué tipo de alimentación tienen los delfines?" at bounding box center [211, 96] width 79 height 86
click at [160, 70] on p "¿Qué tipo de alimentación tienen los delfines?" at bounding box center [209, 85] width 99 height 61
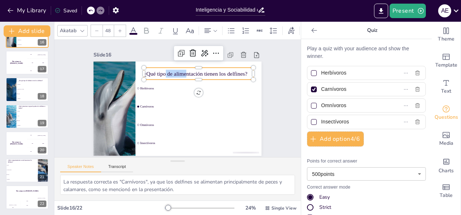
click at [187, 70] on p "¿Qué tipo de alimentación tienen los delfines?" at bounding box center [207, 111] width 41 height 106
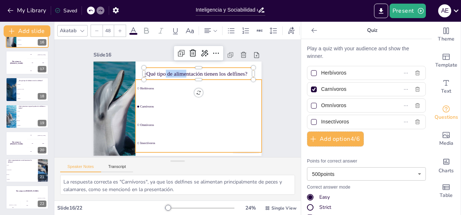
click at [141, 80] on li "Herbívoros" at bounding box center [201, 97] width 122 height 67
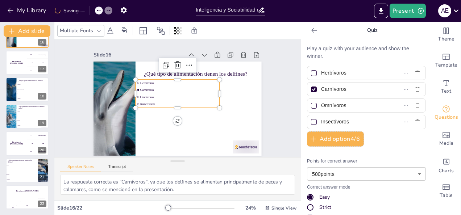
click at [147, 81] on li "Herbívoros" at bounding box center [185, 84] width 76 height 47
drag, startPoint x: 142, startPoint y: 81, endPoint x: 146, endPoint y: 81, distance: 4.0
click at [181, 81] on li "Herbívoros" at bounding box center [193, 95] width 24 height 83
click at [172, 81] on li "Herbívoros" at bounding box center [192, 92] width 40 height 79
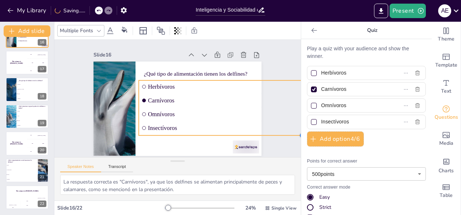
drag, startPoint x: 217, startPoint y: 104, endPoint x: 197, endPoint y: 114, distance: 23.0
click at [245, 136] on div "¿Qué tipo de alimentación tienen los delfines? Herbívoros Carnívoros Omnívoros …" at bounding box center [171, 106] width 191 height 175
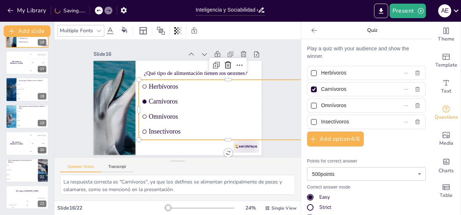
click at [168, 93] on li "Carnívoros" at bounding box center [226, 112] width 177 height 50
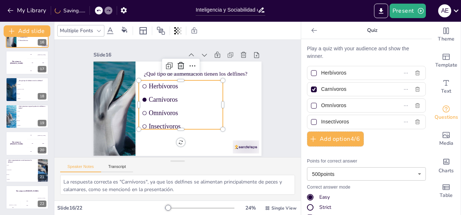
click at [149, 94] on li "Carnívoros" at bounding box center [178, 101] width 59 height 75
click at [141, 84] on li "Herbívoros" at bounding box center [183, 87] width 85 height 29
click at [144, 81] on input "checkbox" at bounding box center [146, 83] width 4 height 4
click at [158, 108] on span "Omnívoros" at bounding box center [180, 114] width 70 height 29
click at [158, 108] on span "Omnívoros" at bounding box center [181, 114] width 71 height 22
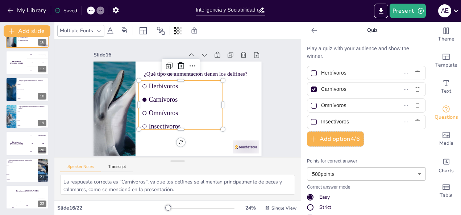
click at [158, 108] on span "Omnívoros" at bounding box center [178, 114] width 68 height 35
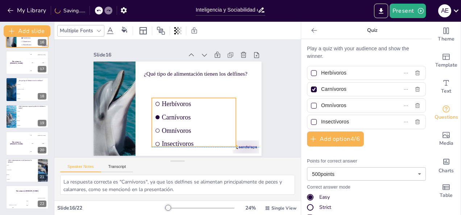
drag, startPoint x: 145, startPoint y: 81, endPoint x: 158, endPoint y: 99, distance: 21.4
click at [158, 99] on span "Herbívoros" at bounding box center [157, 104] width 65 height 42
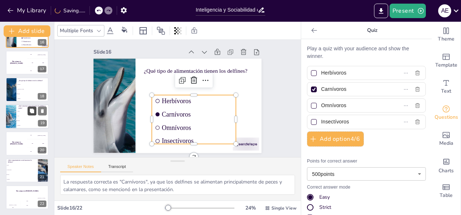
click at [29, 108] on button at bounding box center [32, 110] width 9 height 9
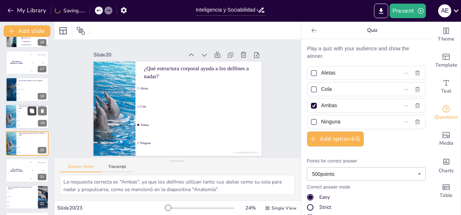
scroll to position [440, 0]
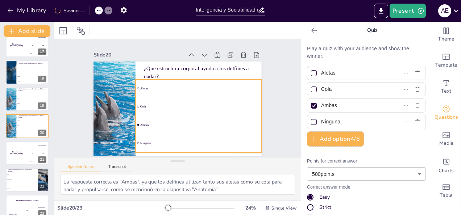
click at [145, 85] on span "Aletas" at bounding box center [202, 96] width 115 height 40
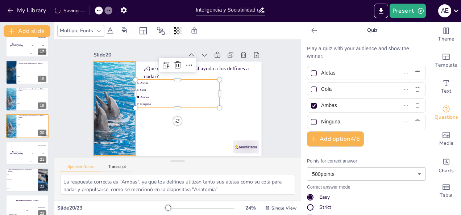
click at [175, 126] on div at bounding box center [174, 108] width 189 height 142
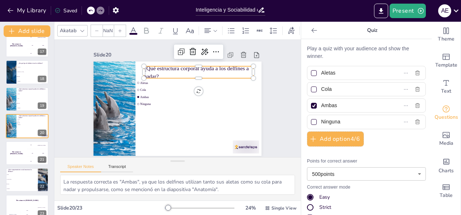
click at [158, 67] on p "¿Qué estructura corporal ayuda a los delfines a nadar?" at bounding box center [205, 80] width 109 height 49
click at [158, 67] on p "¿Qué estructura corporal ayuda a los delfines a nadar?" at bounding box center [204, 77] width 110 height 38
click at [158, 67] on p "¿Qué estructura corporal ayuda a los delfines a nadar?" at bounding box center [205, 80] width 109 height 49
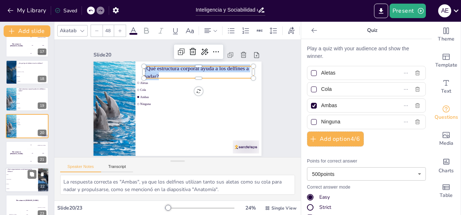
click at [22, 172] on li "Juego" at bounding box center [21, 174] width 33 height 5
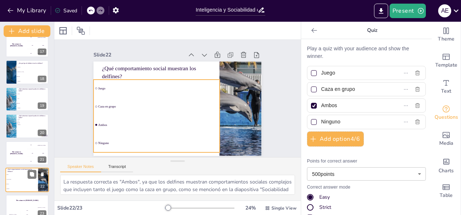
scroll to position [0, 0]
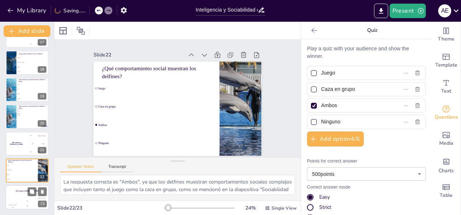
click at [20, 197] on div "The winner is [PERSON_NAME] 🏆 [PERSON_NAME] 100 Jaap 200 [PERSON_NAME] 300" at bounding box center [26, 197] width 43 height 25
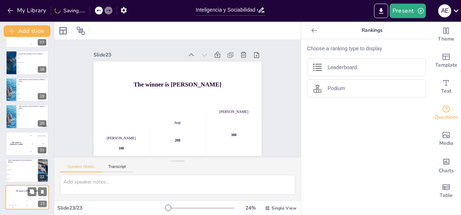
scroll to position [3, 0]
